Goal: Transaction & Acquisition: Book appointment/travel/reservation

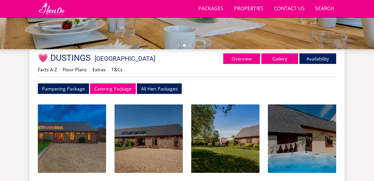
scroll to position [167, 0]
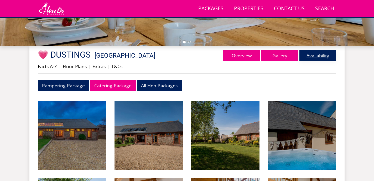
click at [312, 55] on link "Availability" at bounding box center [317, 55] width 37 height 11
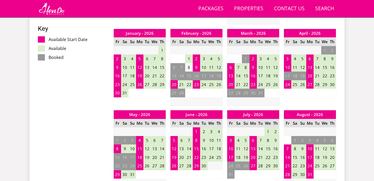
scroll to position [328, 0]
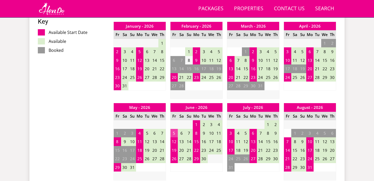
click at [175, 133] on td "5" at bounding box center [173, 133] width 7 height 9
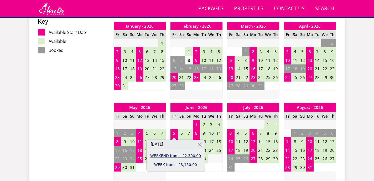
click at [174, 155] on link "WEEKEND from - £2,300.00" at bounding box center [175, 156] width 51 height 6
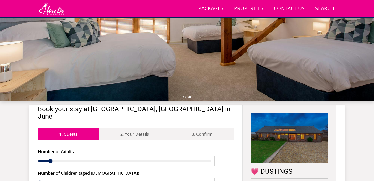
scroll to position [114, 0]
